Goal: Task Accomplishment & Management: Complete application form

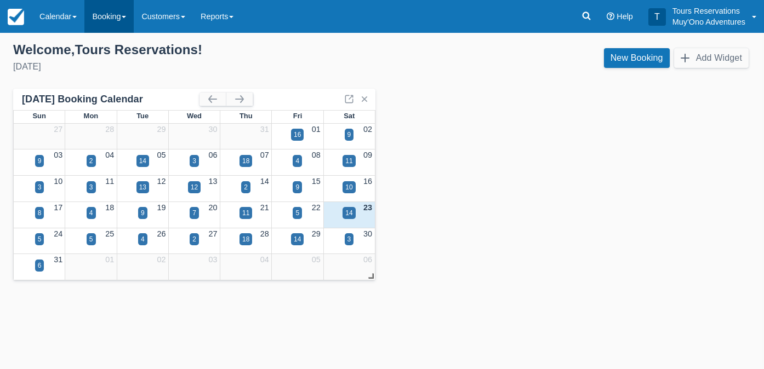
click at [111, 18] on link "Booking" at bounding box center [108, 16] width 49 height 33
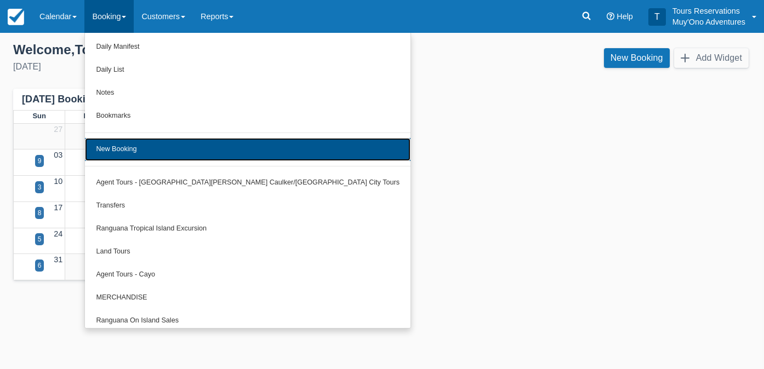
click at [123, 152] on link "New Booking" at bounding box center [247, 149] width 325 height 23
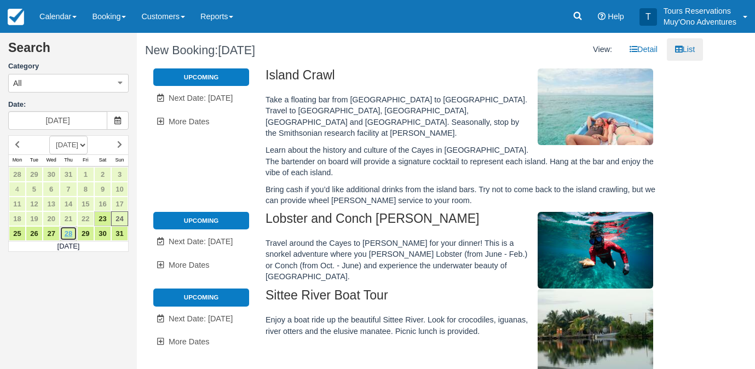
click at [71, 234] on link "28" at bounding box center [68, 233] width 17 height 15
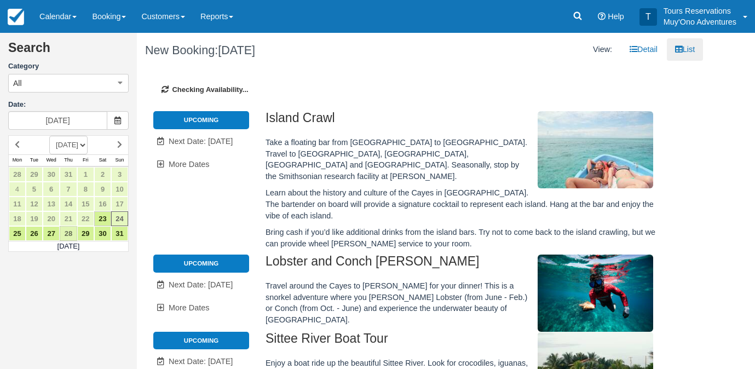
type input "08/28/25"
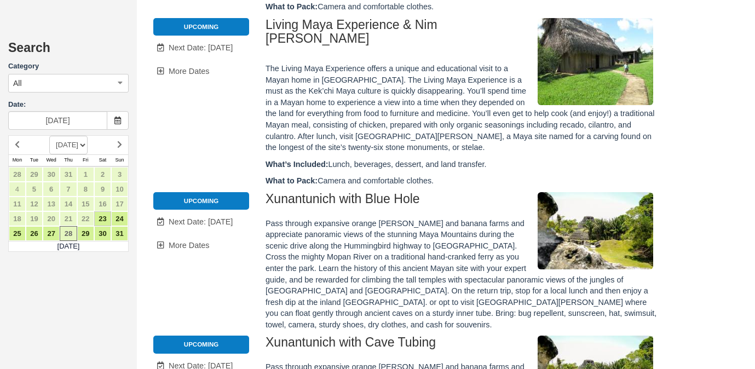
scroll to position [636, 0]
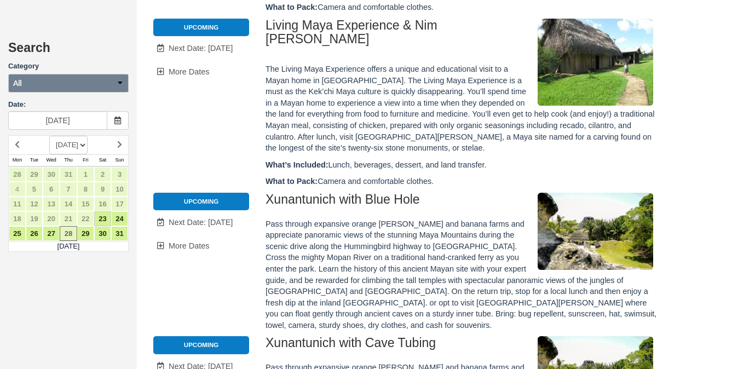
click at [72, 75] on button "All" at bounding box center [68, 83] width 121 height 19
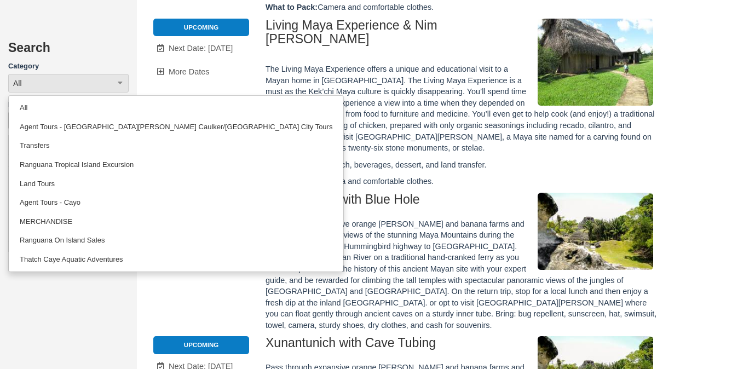
click at [79, 277] on div "Search Category All All Agent Tours - San Pedro/Caye Caulker/Belize City Tours …" at bounding box center [68, 184] width 137 height 369
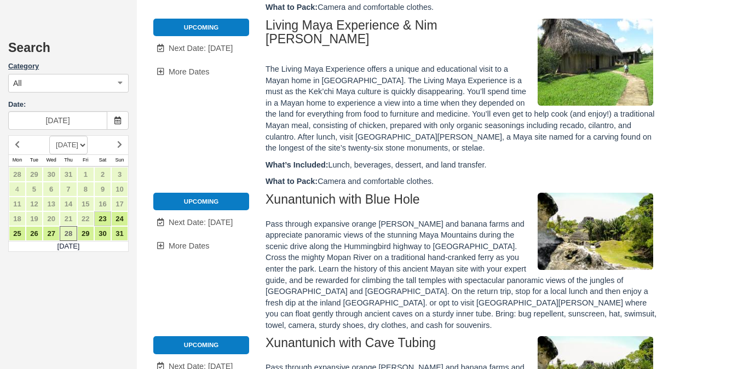
click at [114, 67] on label "Category" at bounding box center [68, 66] width 121 height 10
click at [113, 75] on button "All" at bounding box center [68, 83] width 121 height 19
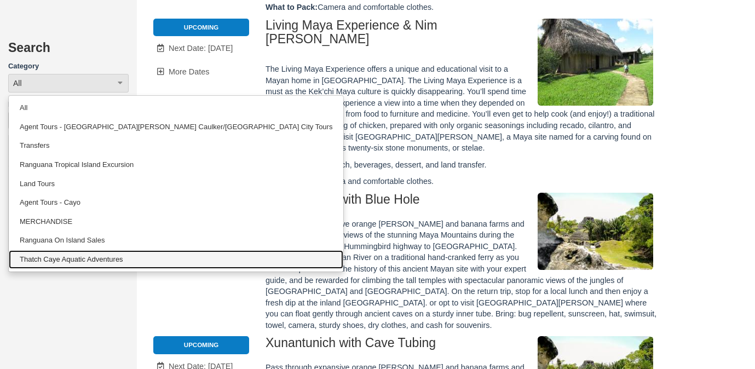
click at [98, 262] on link "Thatch Caye Aquatic Adventures" at bounding box center [176, 259] width 335 height 19
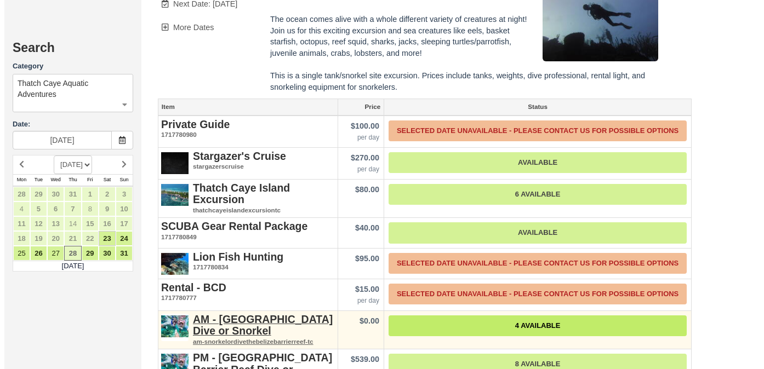
scroll to position [404, 0]
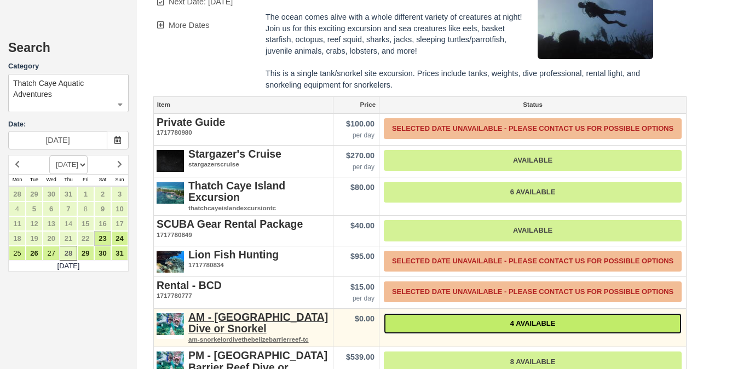
click at [443, 313] on link "4 Available" at bounding box center [533, 323] width 298 height 21
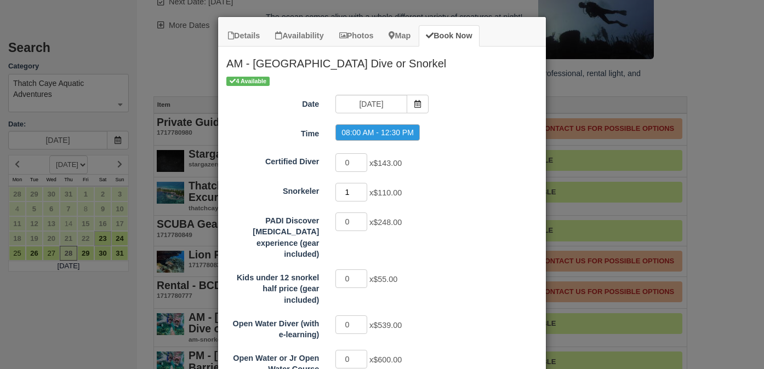
click at [360, 188] on input "1" at bounding box center [351, 192] width 32 height 19
type input "2"
click at [360, 188] on input "2" at bounding box center [351, 192] width 32 height 19
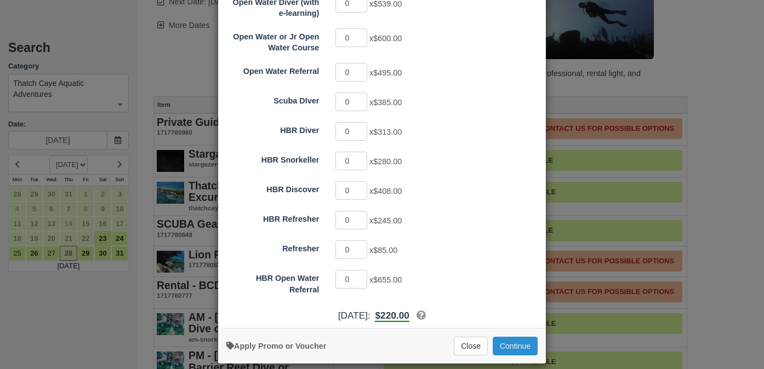
click at [517, 337] on button "Continue" at bounding box center [514, 346] width 45 height 19
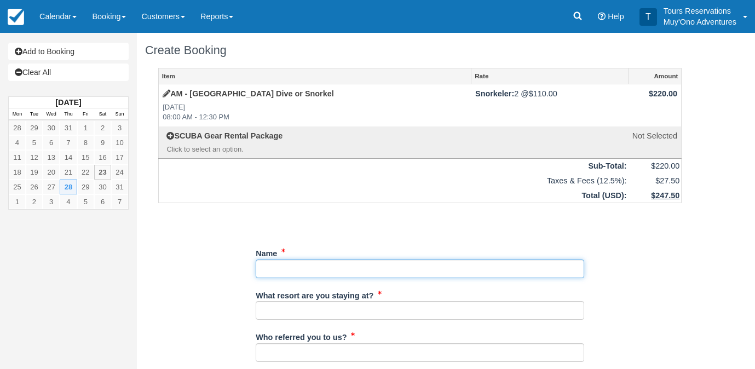
click at [349, 272] on input "Name" at bounding box center [420, 269] width 329 height 19
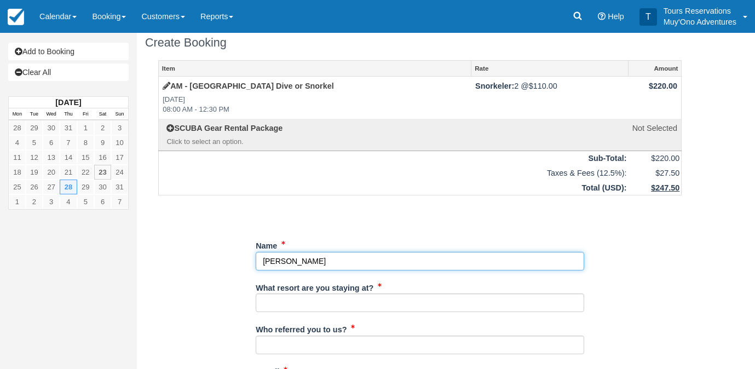
scroll to position [20, 0]
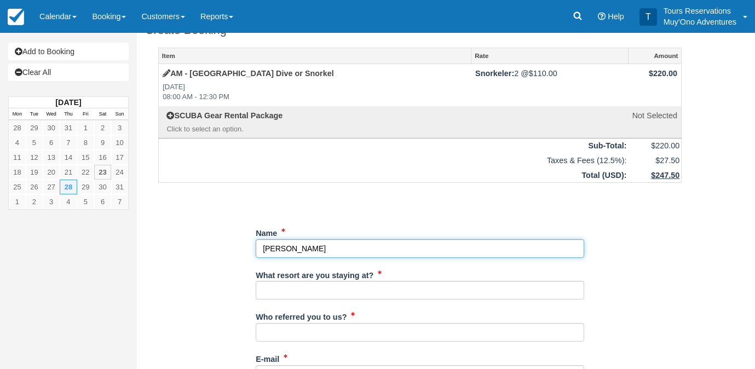
type input "[PERSON_NAME]"
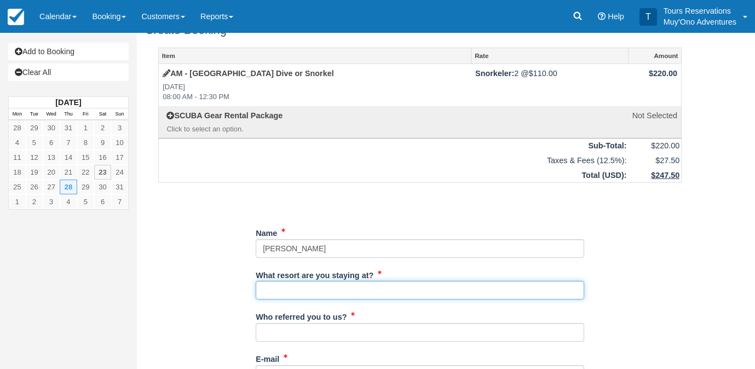
click at [357, 290] on input "What resort are you staying at?" at bounding box center [420, 290] width 329 height 19
type input "[GEOGRAPHIC_DATA]"
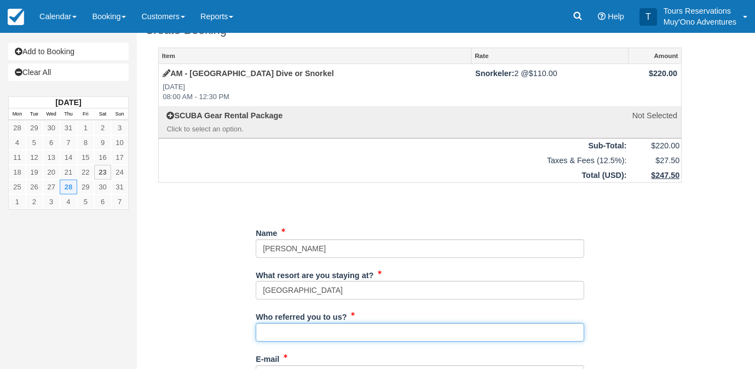
click at [340, 336] on input "Who referred you to us?" at bounding box center [420, 332] width 329 height 19
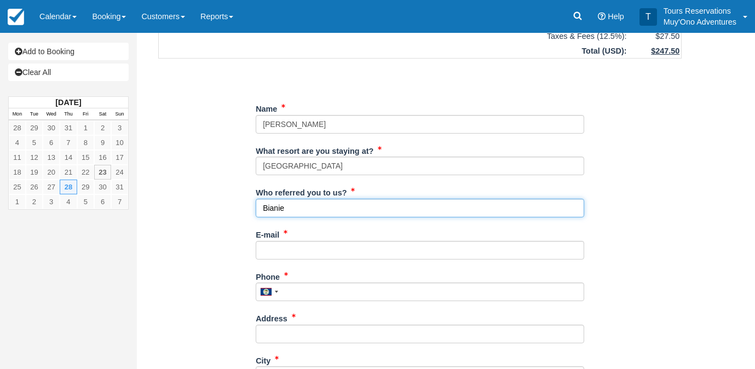
scroll to position [148, 0]
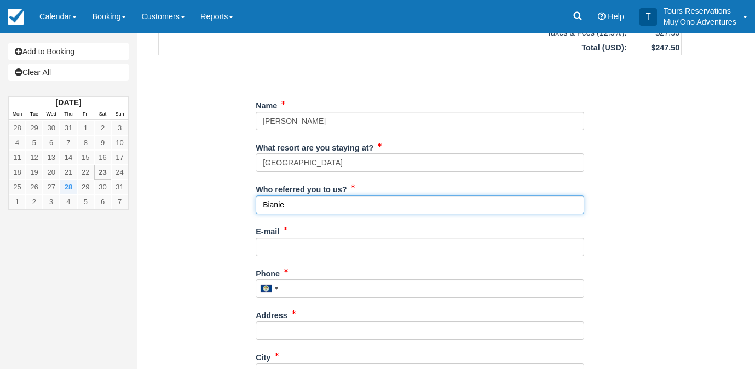
type input "Bianie"
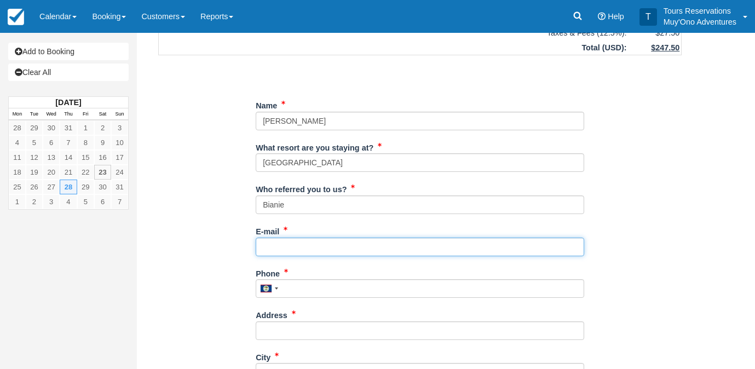
click at [342, 249] on input "E-mail" at bounding box center [420, 247] width 329 height 19
type input "na"
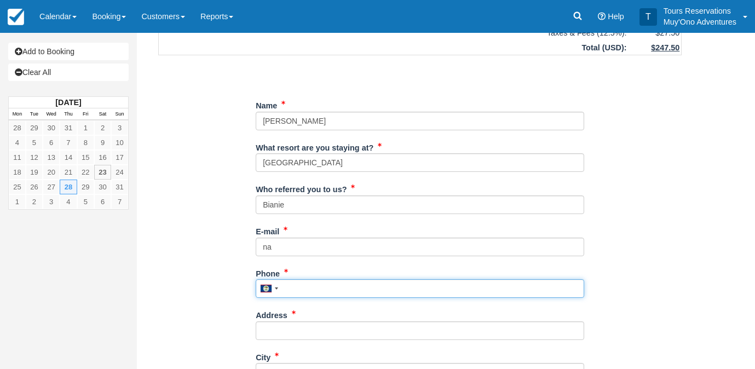
click at [368, 296] on input "Phone" at bounding box center [420, 288] width 329 height 19
type input "na"
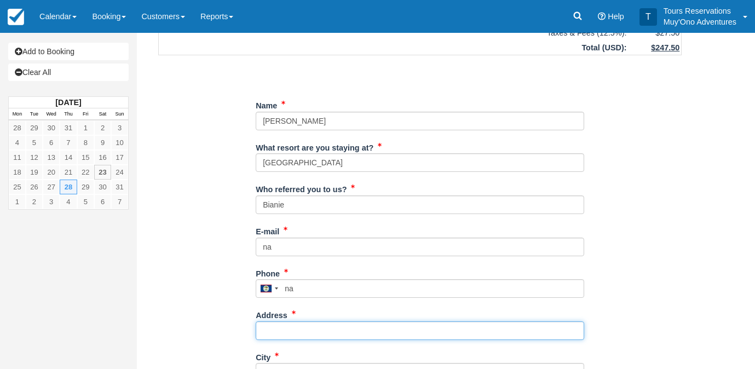
click at [368, 327] on input "Address" at bounding box center [420, 331] width 329 height 19
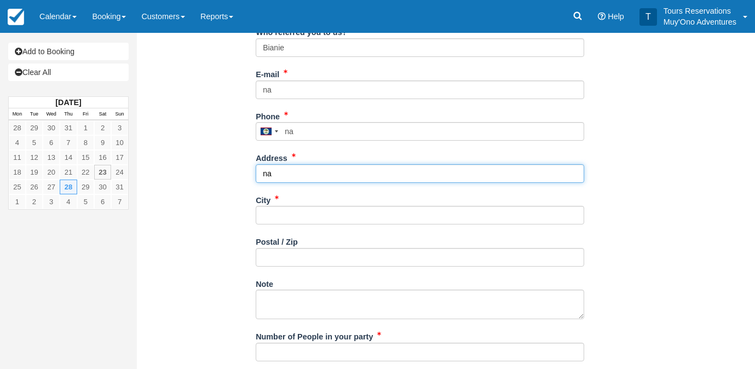
scroll to position [310, 0]
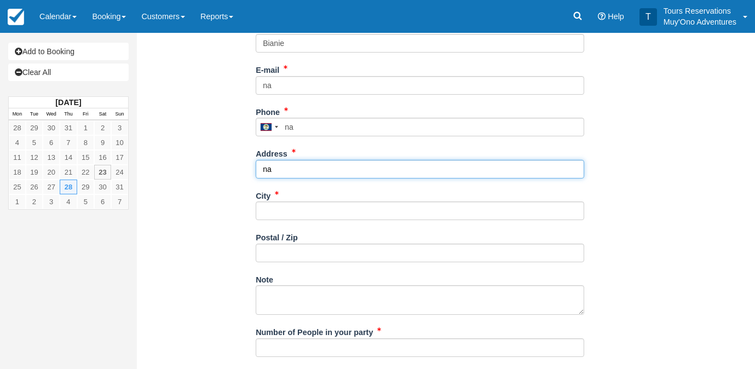
type input "na"
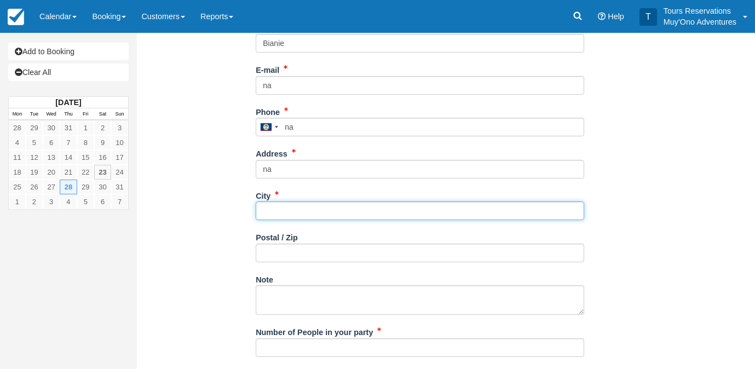
click at [360, 216] on input "City" at bounding box center [420, 211] width 329 height 19
type input "na"
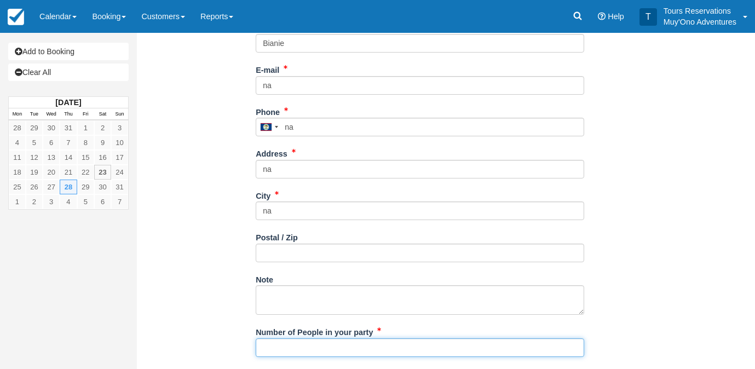
click at [353, 352] on input "Number of People in your party" at bounding box center [420, 348] width 329 height 19
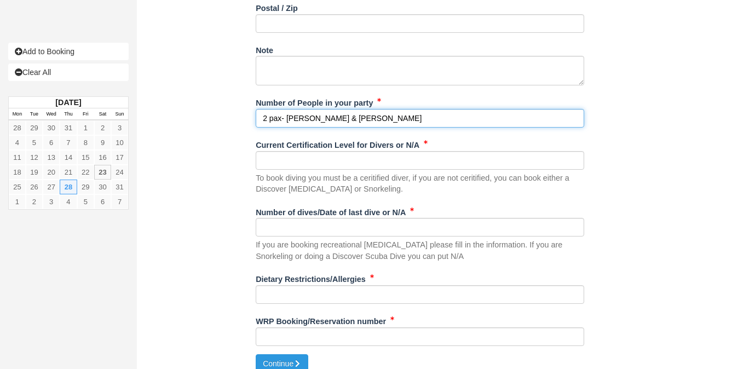
type input "2 pax- Matthew Keeney & Katelyn Salvato"
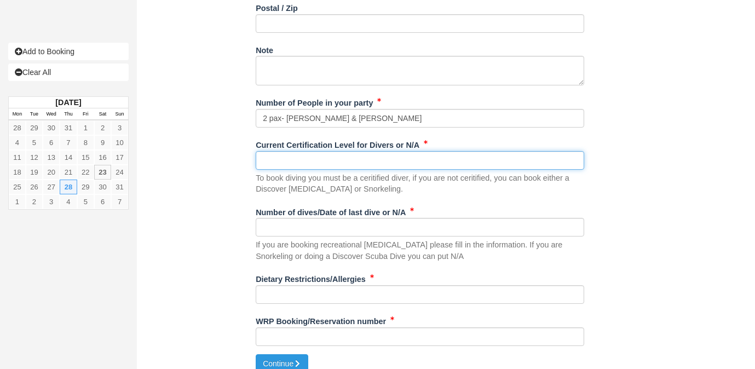
click at [336, 155] on input "Current Certification Level for Divers or N/A" at bounding box center [420, 160] width 329 height 19
type input "N/A"
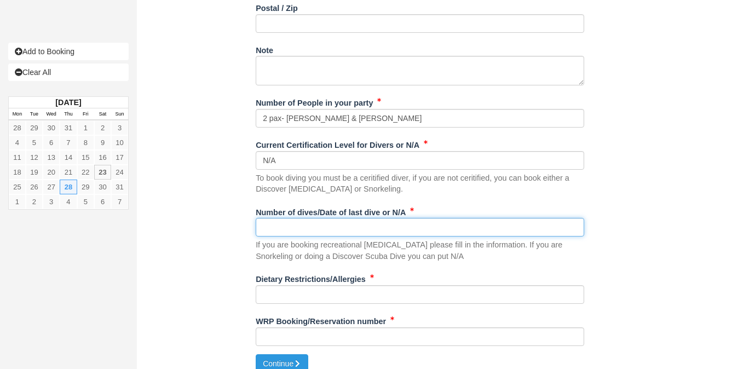
click at [323, 231] on input "Number of dives/Date of last dive or N/A" at bounding box center [420, 227] width 329 height 19
type input "N/A"
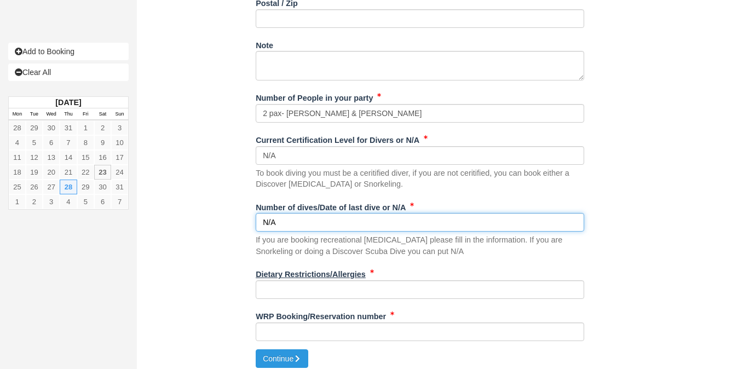
scroll to position [551, 0]
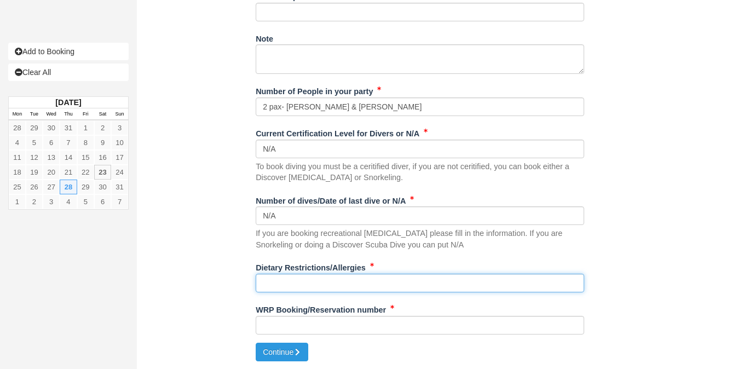
click at [319, 283] on input "Dietary Restrictions/Allergies" at bounding box center [420, 283] width 329 height 19
type input "N/A"
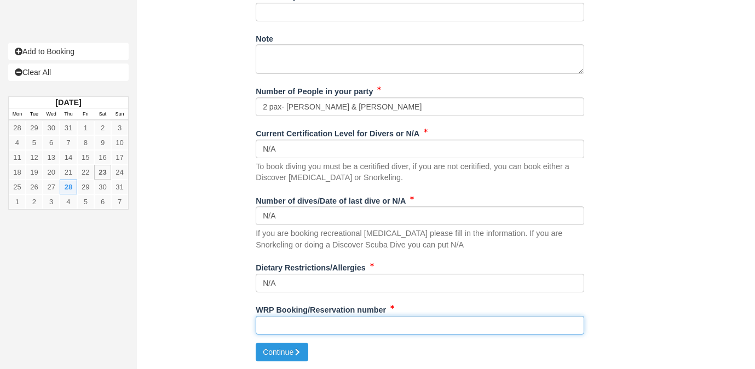
click at [310, 331] on input "WRP Booking/Reservation number" at bounding box center [420, 325] width 329 height 19
type input "bb25081218381367"
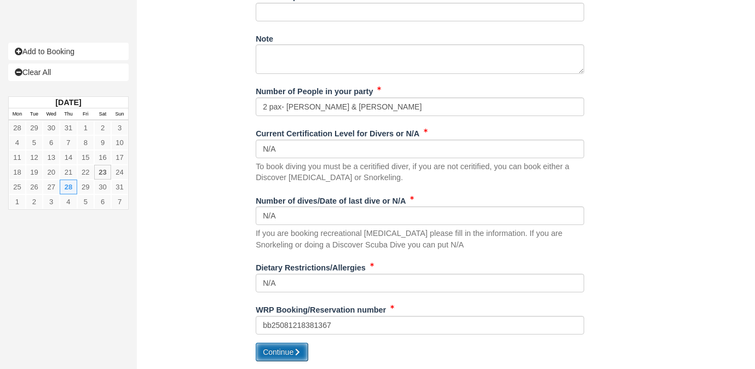
click at [274, 351] on button "Continue" at bounding box center [282, 352] width 53 height 19
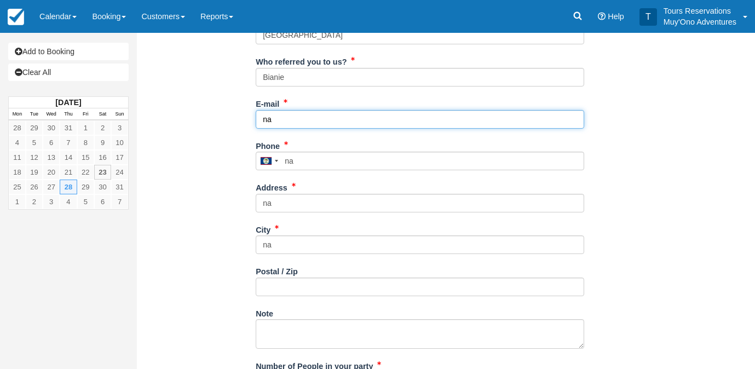
type input "n"
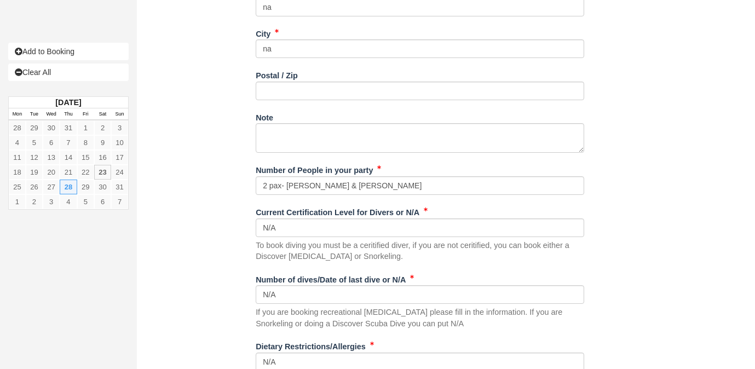
scroll to position [551, 0]
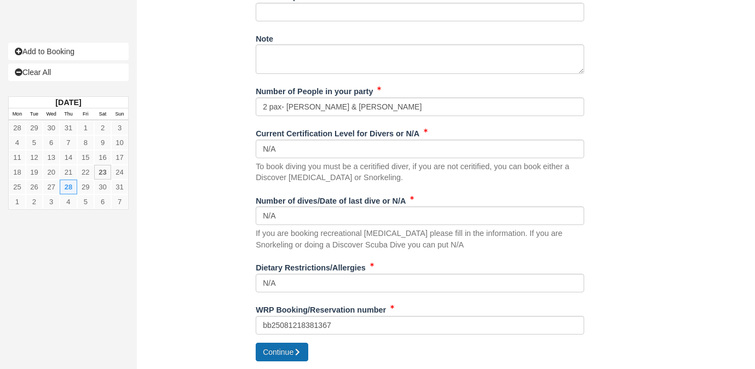
type input "[EMAIL_ADDRESS][DOMAIN_NAME]"
click at [265, 348] on button "Continue" at bounding box center [282, 352] width 53 height 19
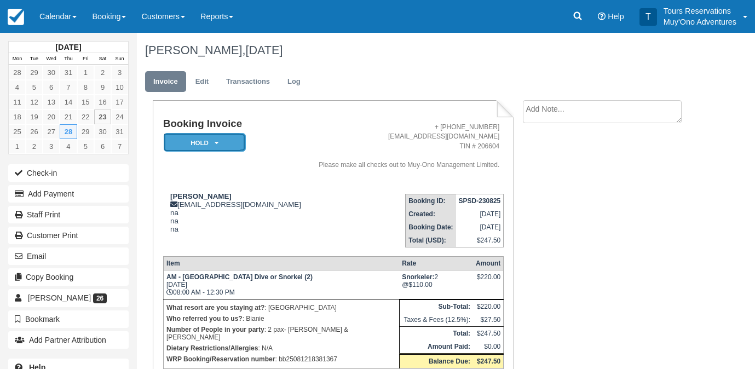
click at [223, 145] on em "HOLD" at bounding box center [205, 142] width 82 height 19
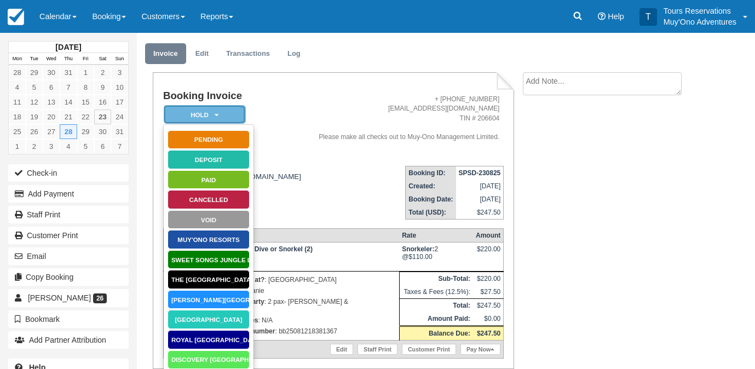
scroll to position [153, 0]
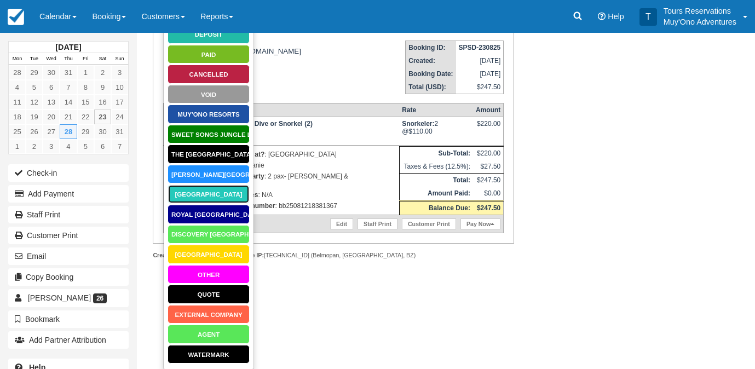
click at [204, 197] on link "[GEOGRAPHIC_DATA]" at bounding box center [209, 194] width 82 height 19
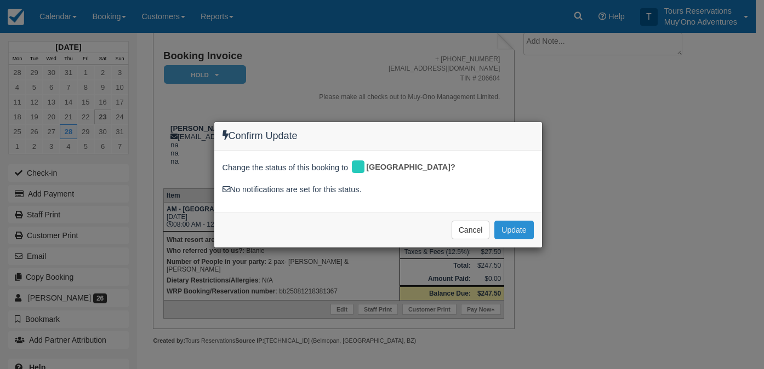
click at [515, 230] on button "Update" at bounding box center [513, 230] width 39 height 19
